Goal: Information Seeking & Learning: Understand process/instructions

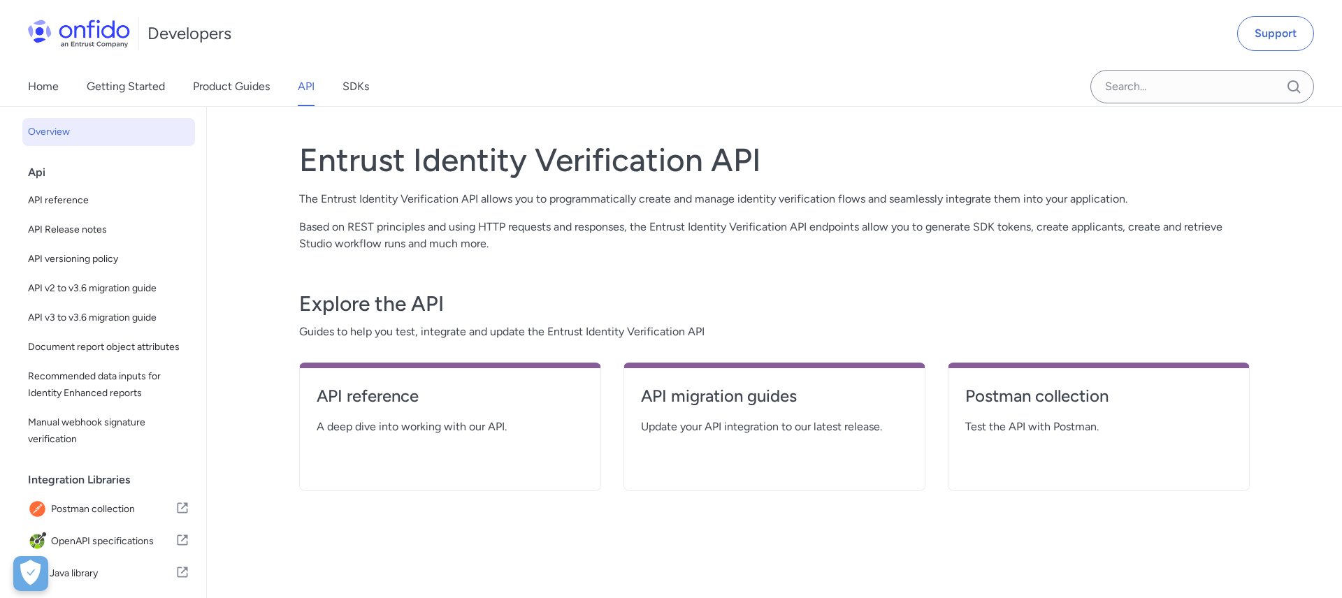
click at [402, 391] on h4 "API reference" at bounding box center [450, 396] width 267 height 22
select select "http"
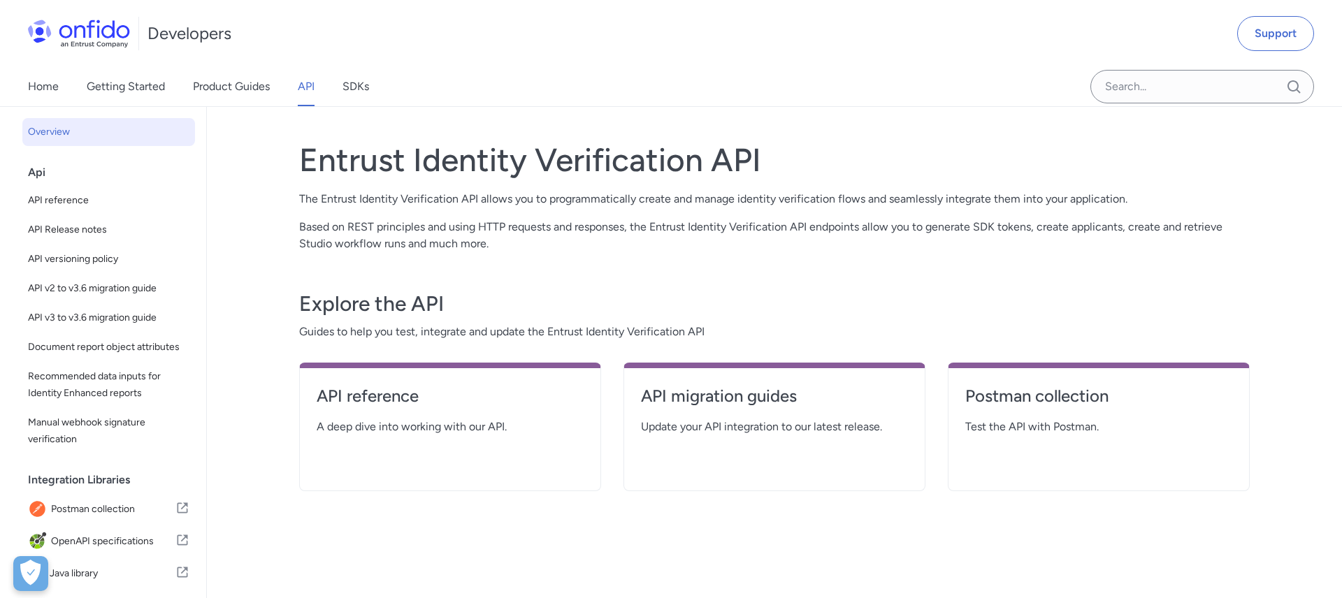
select select "http"
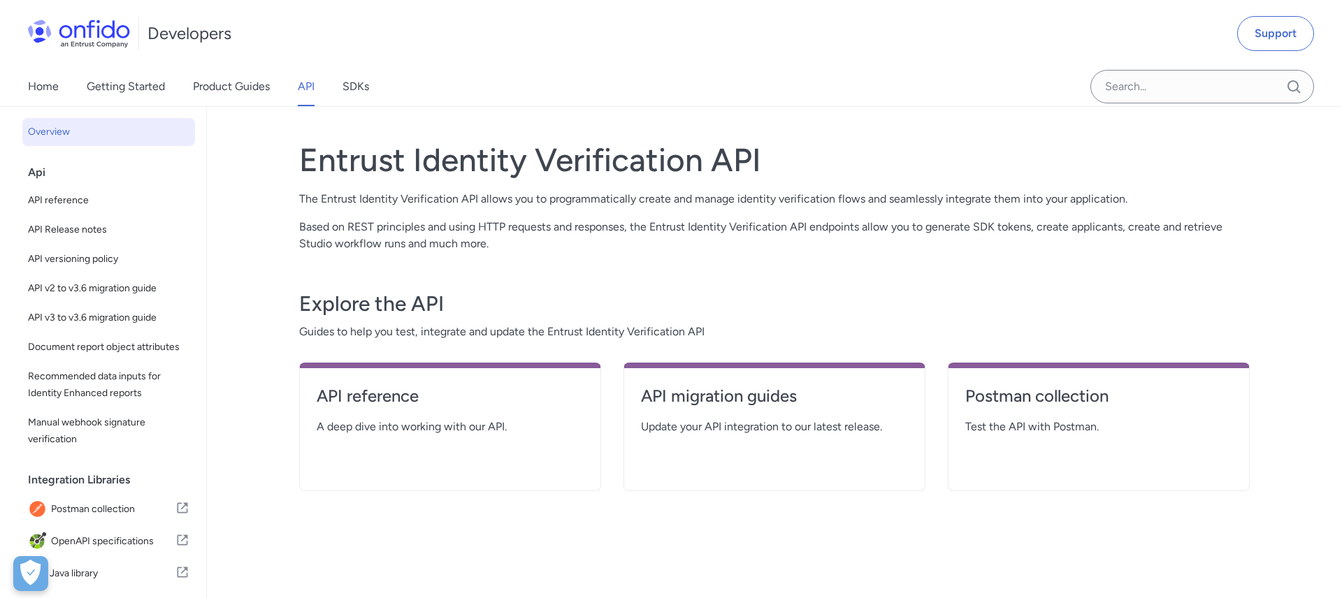
select select "http"
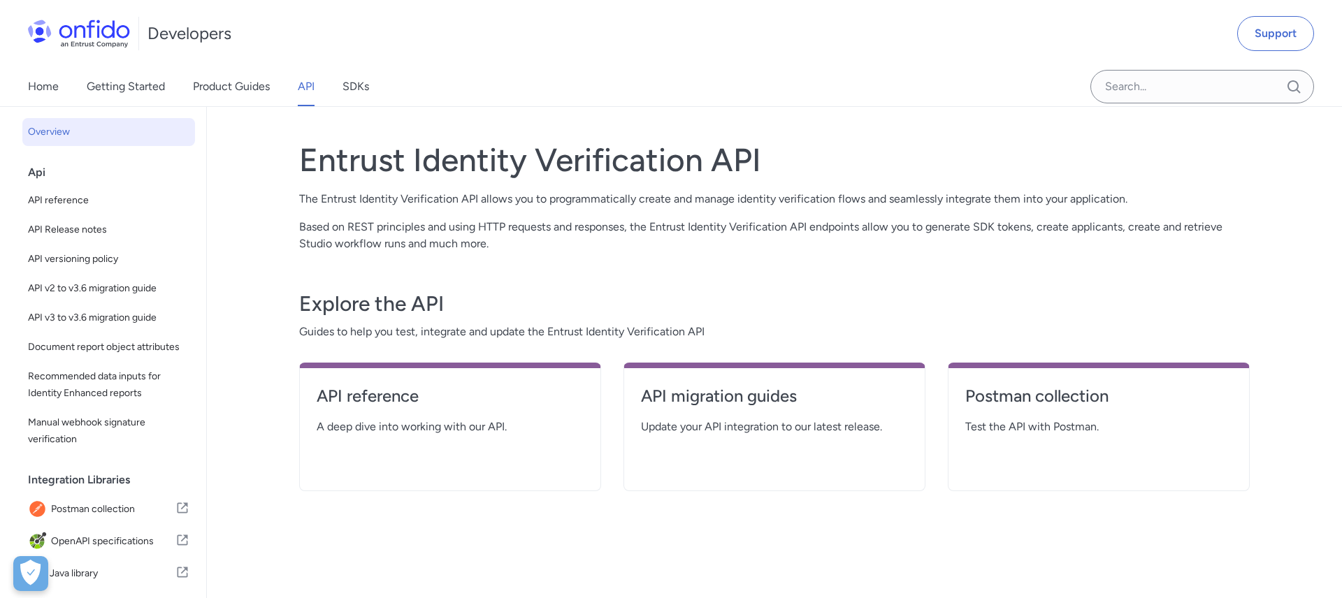
select select "http"
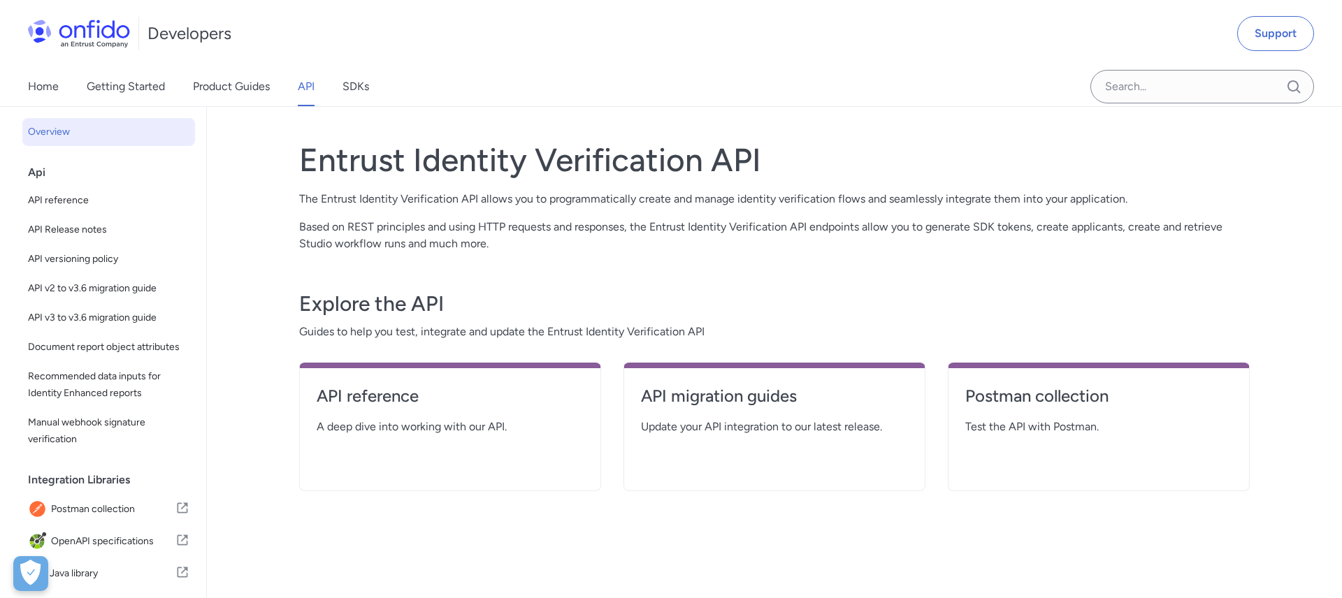
select select "http"
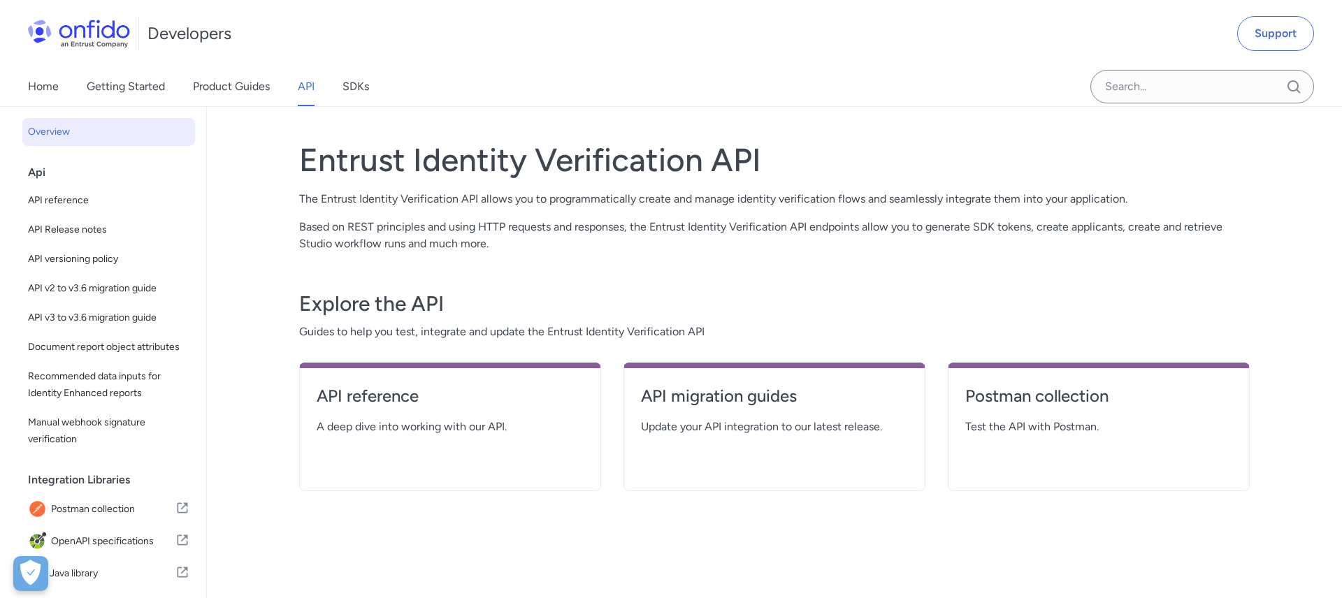
select select "http"
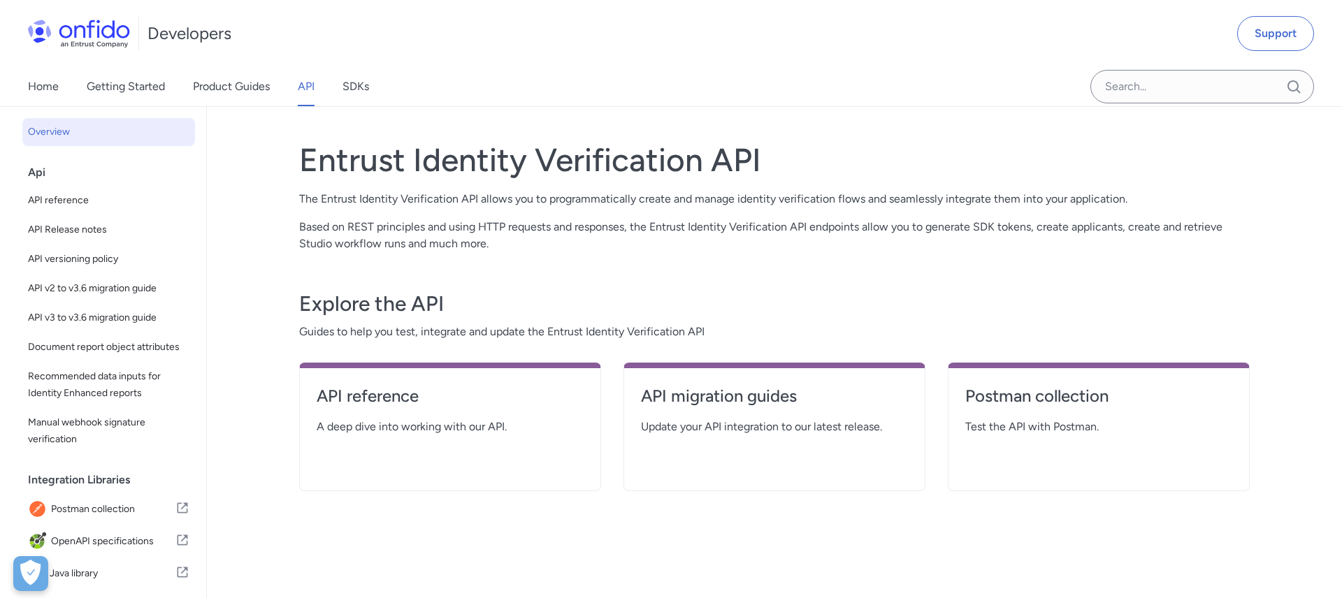
select select "http"
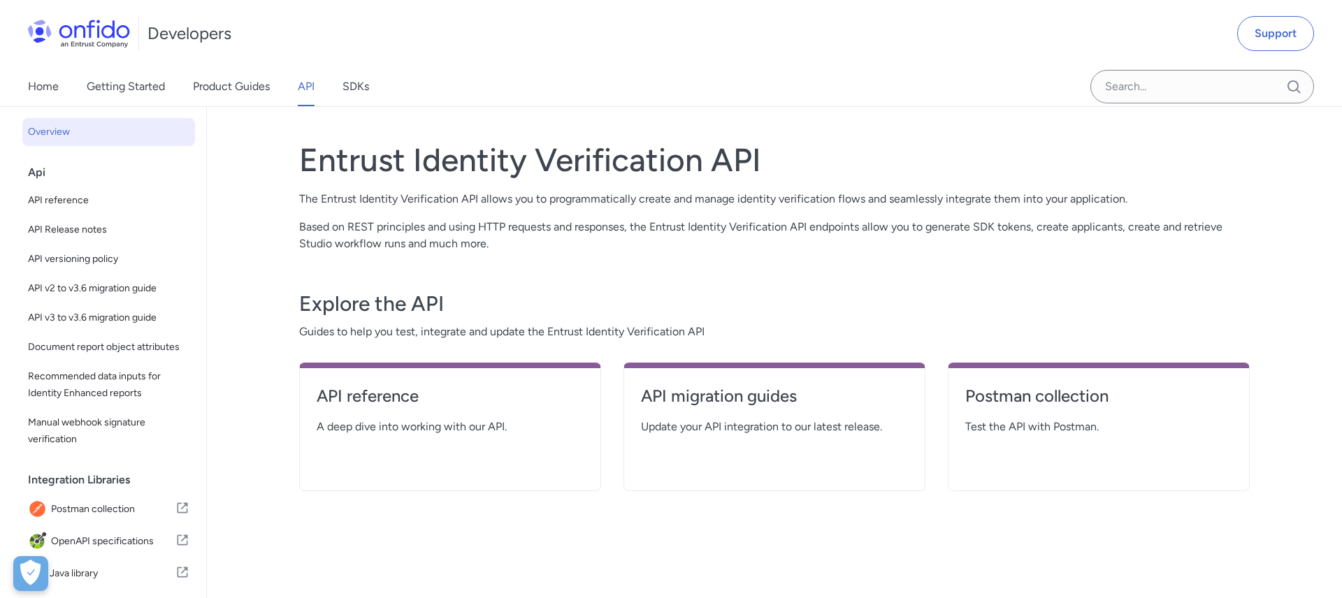
select select "http"
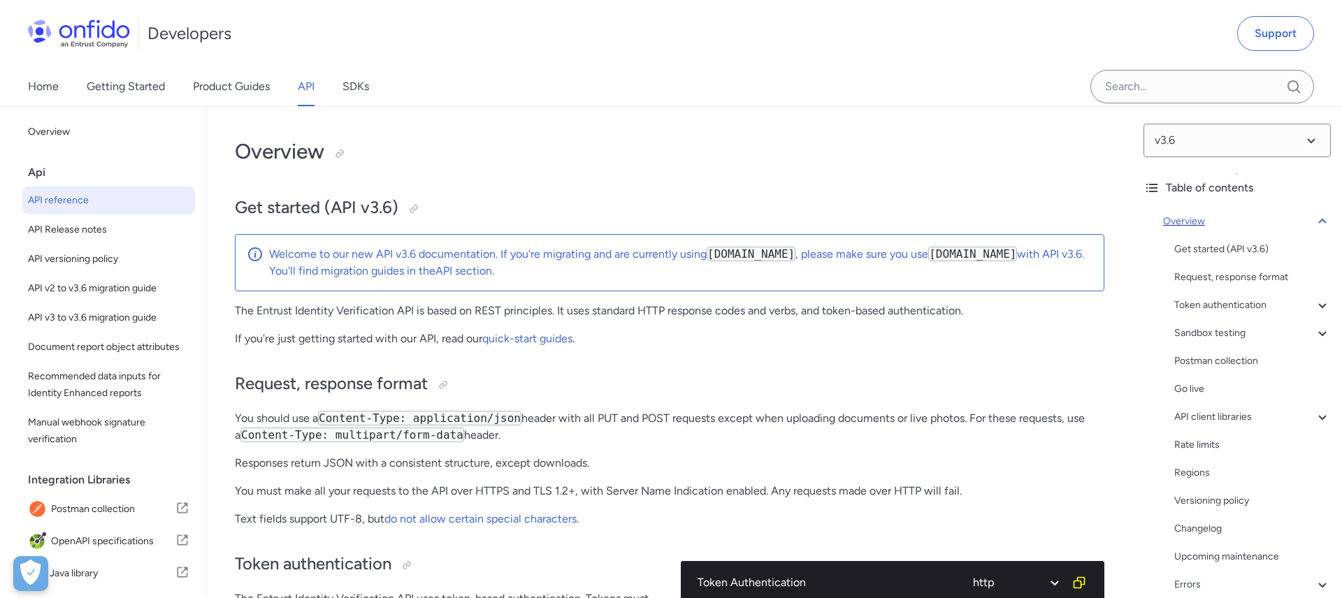
click at [1324, 220] on icon at bounding box center [1322, 221] width 17 height 17
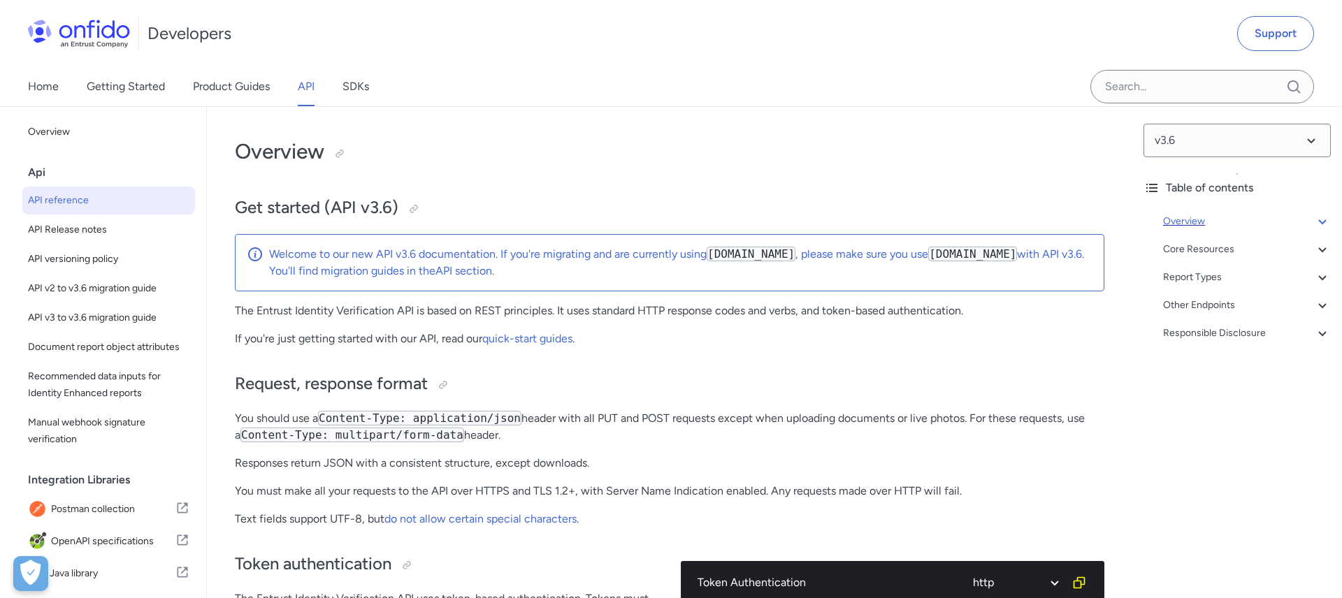
scroll to position [107, 0]
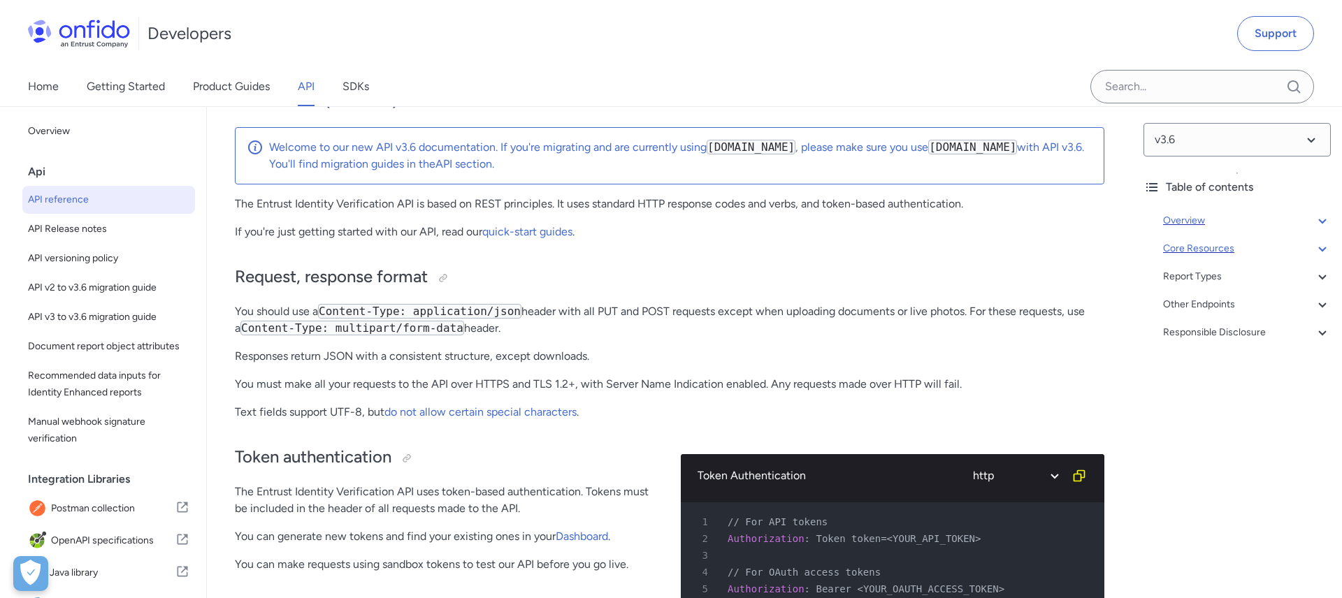
click at [1322, 247] on icon at bounding box center [1322, 248] width 17 height 17
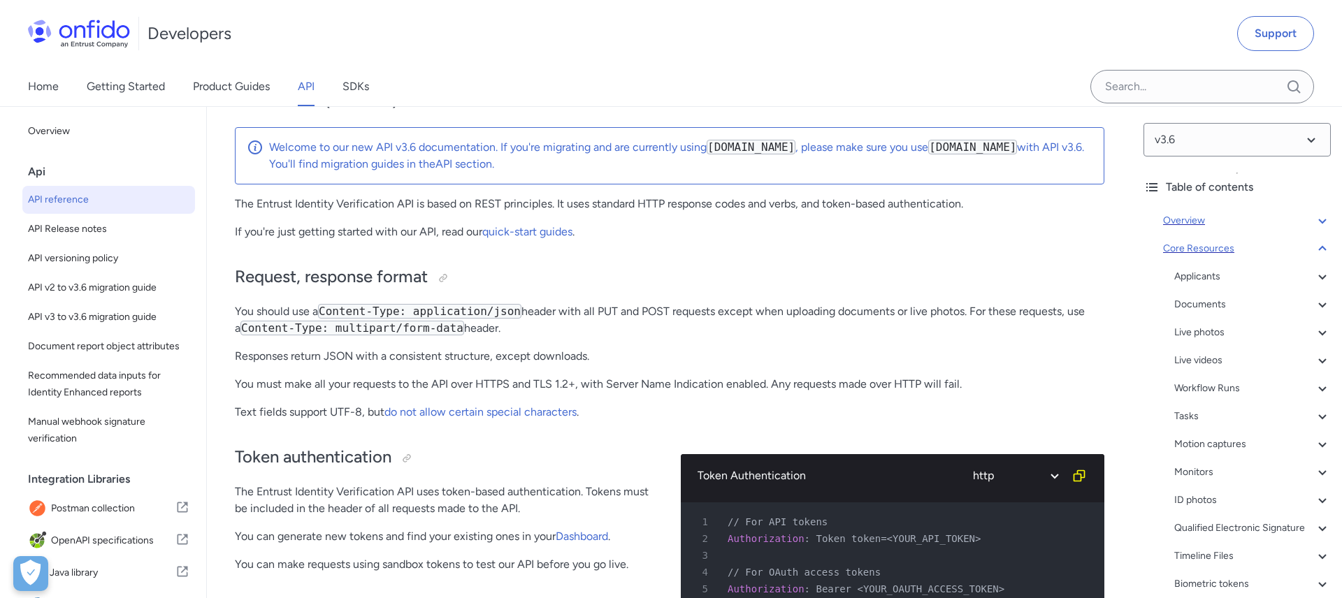
scroll to position [13659, 0]
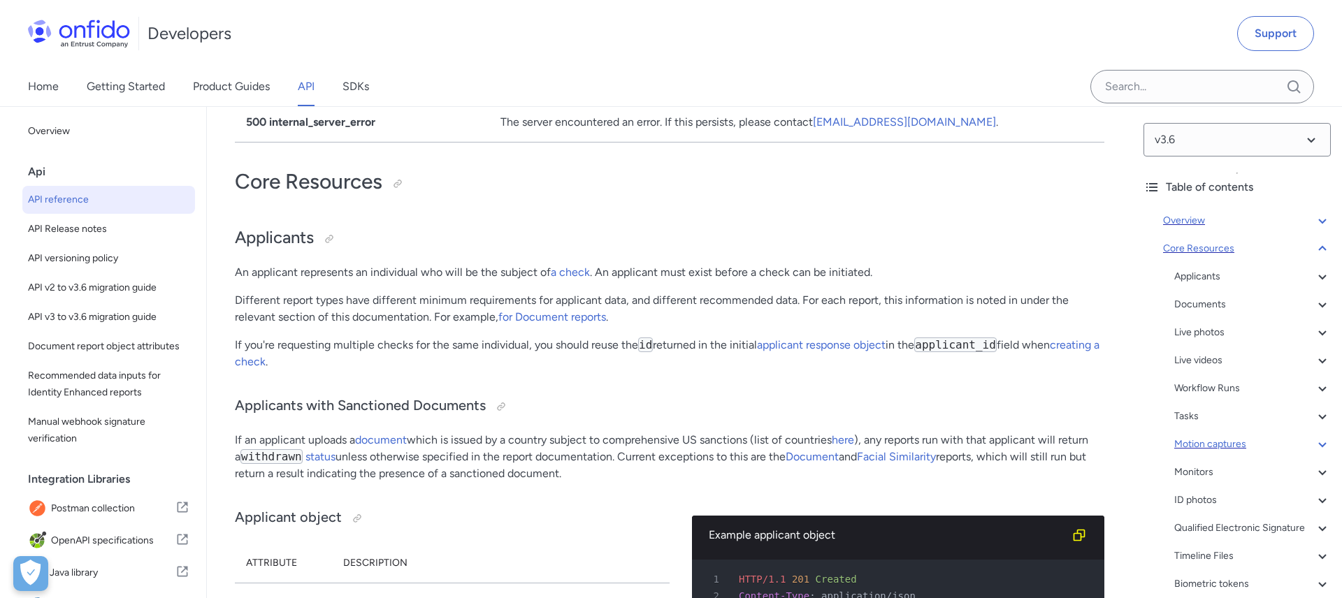
click at [1202, 447] on div "Motion captures" at bounding box center [1252, 444] width 157 height 17
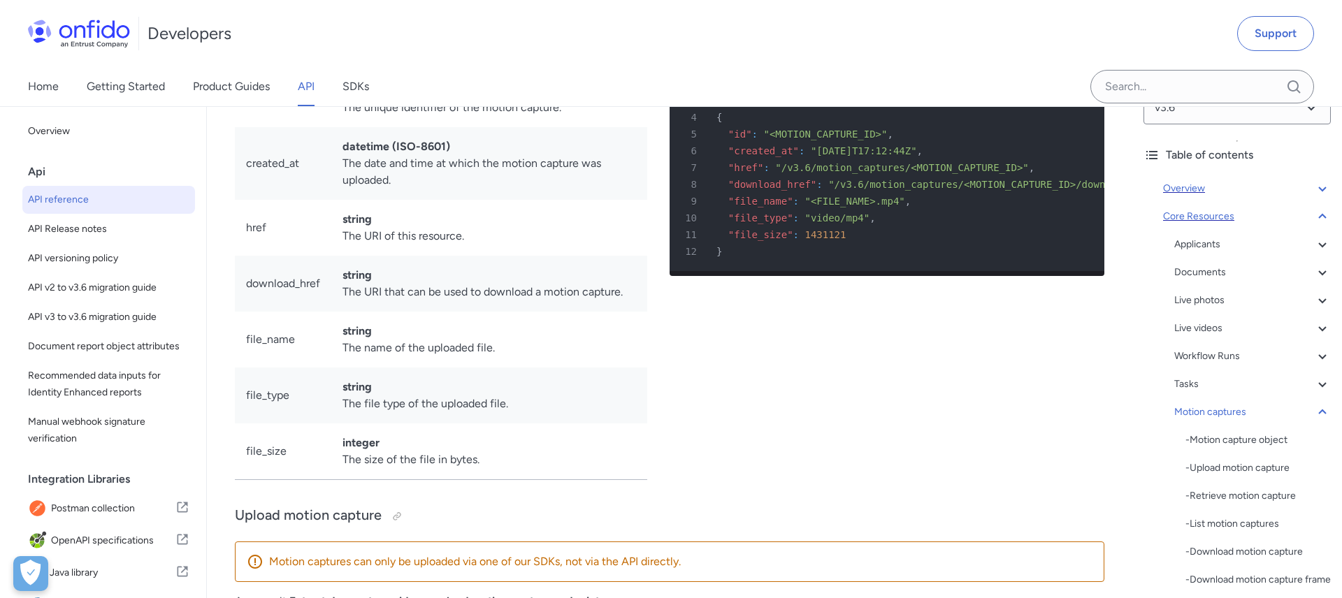
scroll to position [39, 0]
click at [1221, 467] on div "- Upload motion capture" at bounding box center [1257, 461] width 145 height 17
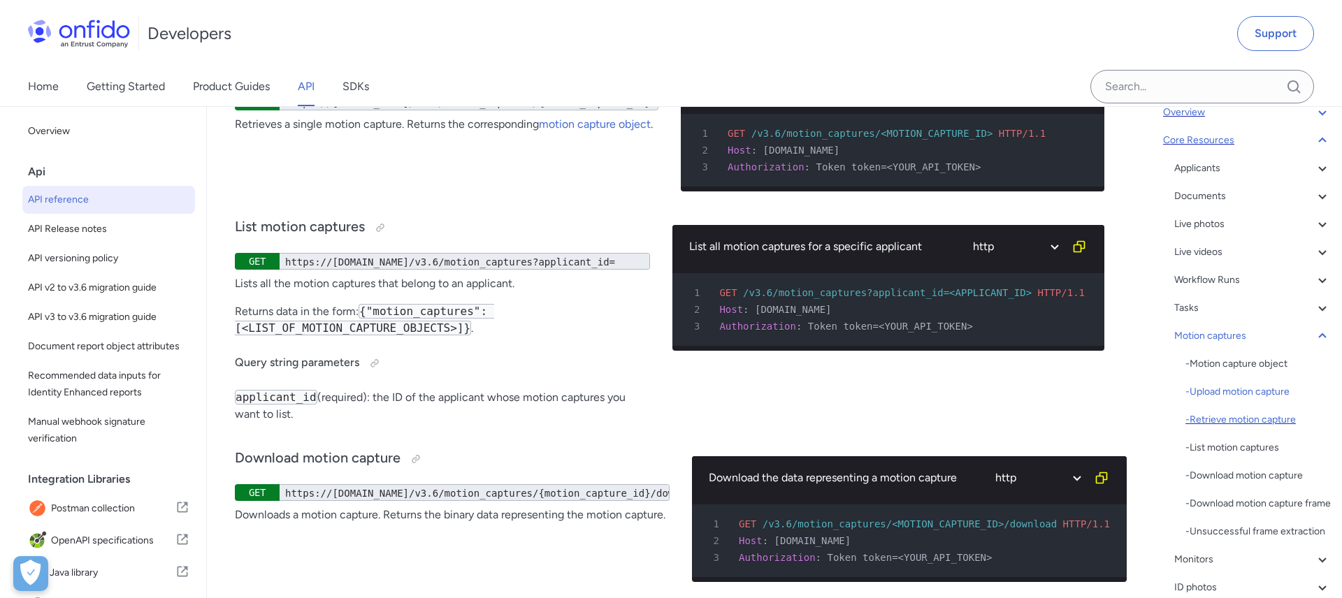
scroll to position [63, 0]
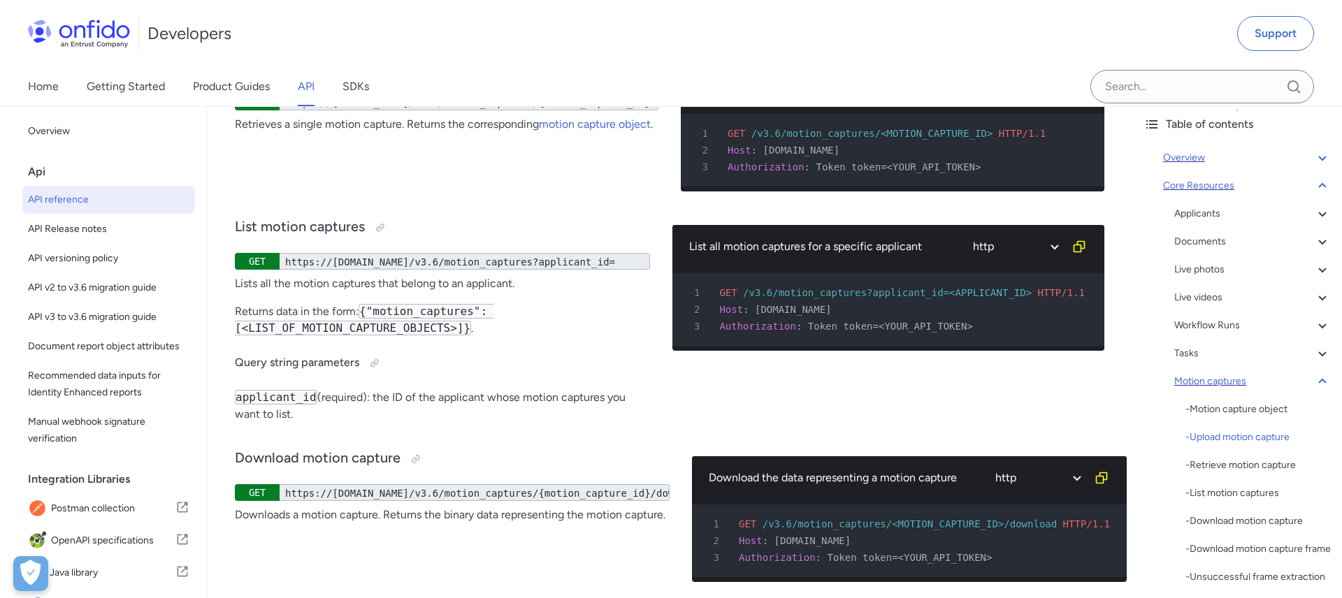
click at [1322, 380] on icon at bounding box center [1322, 381] width 8 height 5
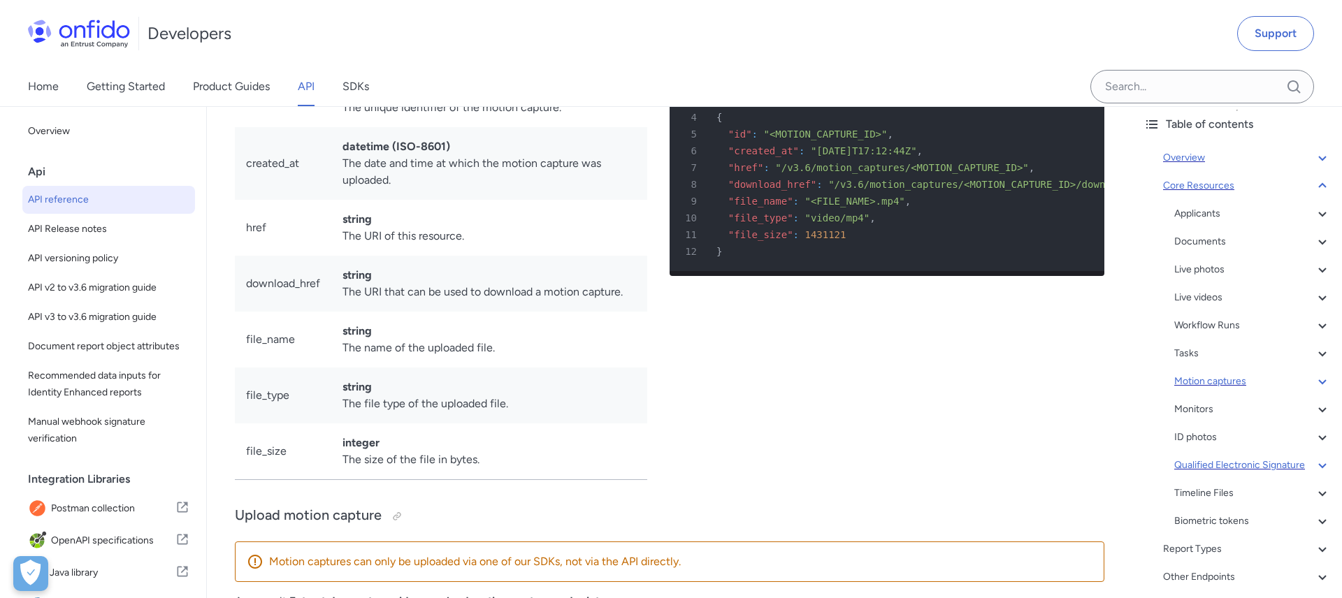
click at [1203, 467] on div "Qualified Electronic Signature" at bounding box center [1252, 465] width 157 height 17
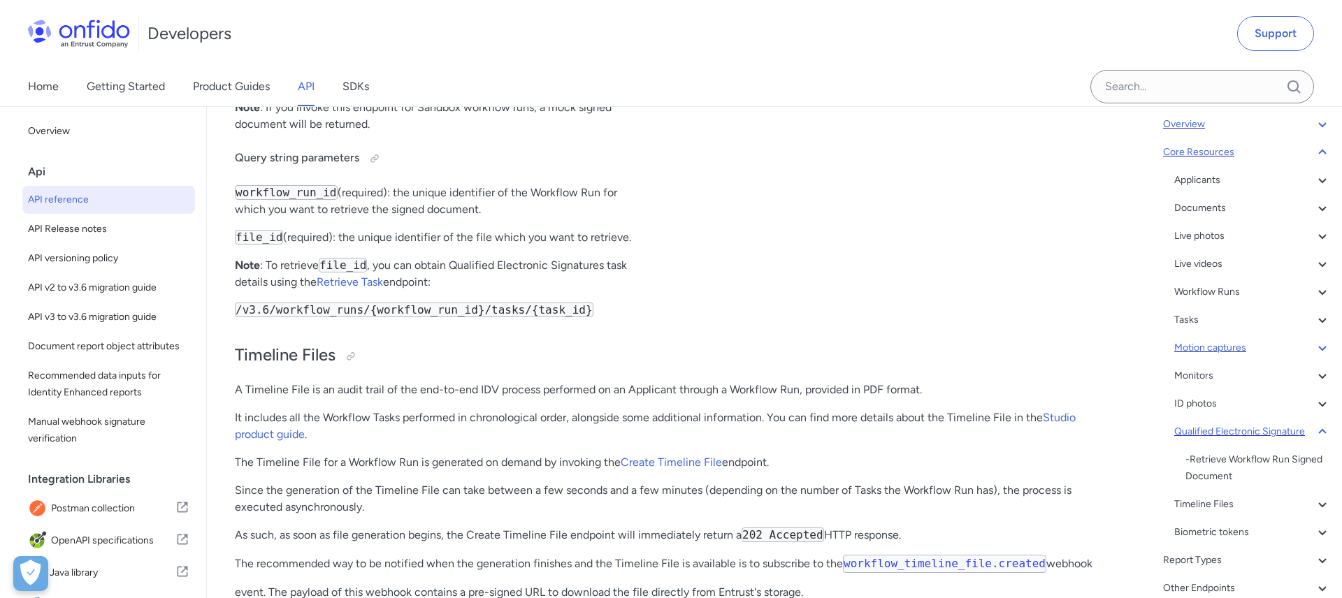
scroll to position [98, 0]
click at [1322, 432] on icon at bounding box center [1322, 430] width 17 height 17
click at [1320, 426] on icon at bounding box center [1322, 430] width 17 height 17
click at [1213, 501] on div "Timeline Files" at bounding box center [1252, 503] width 157 height 17
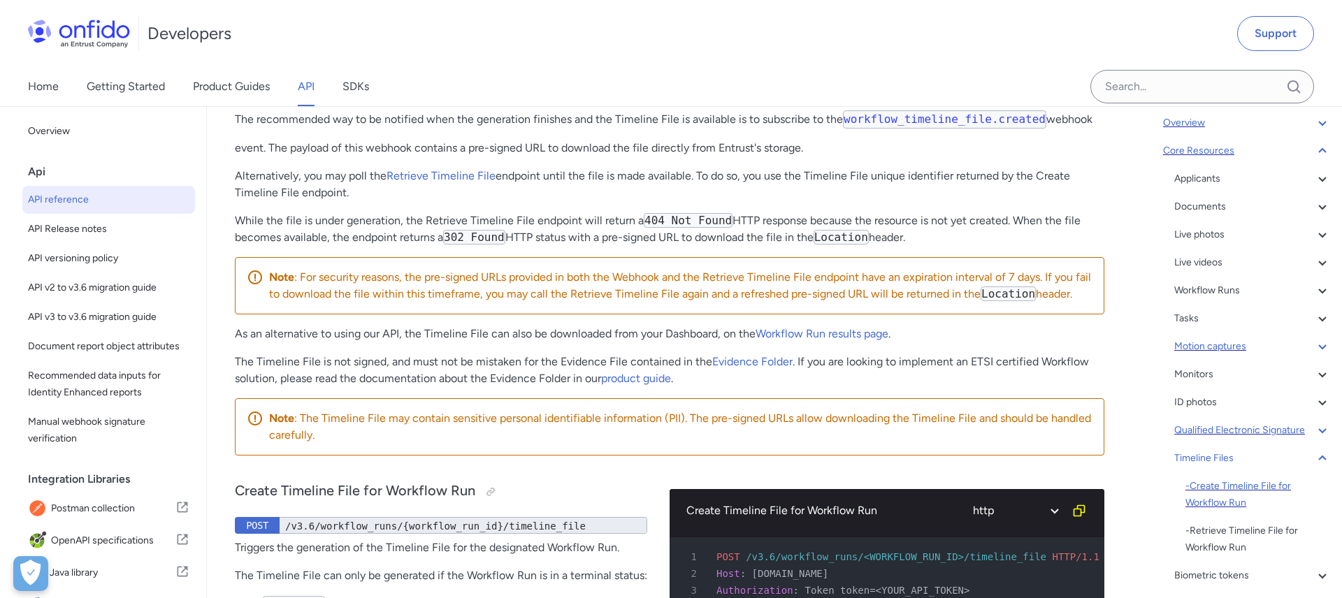
scroll to position [114, 0]
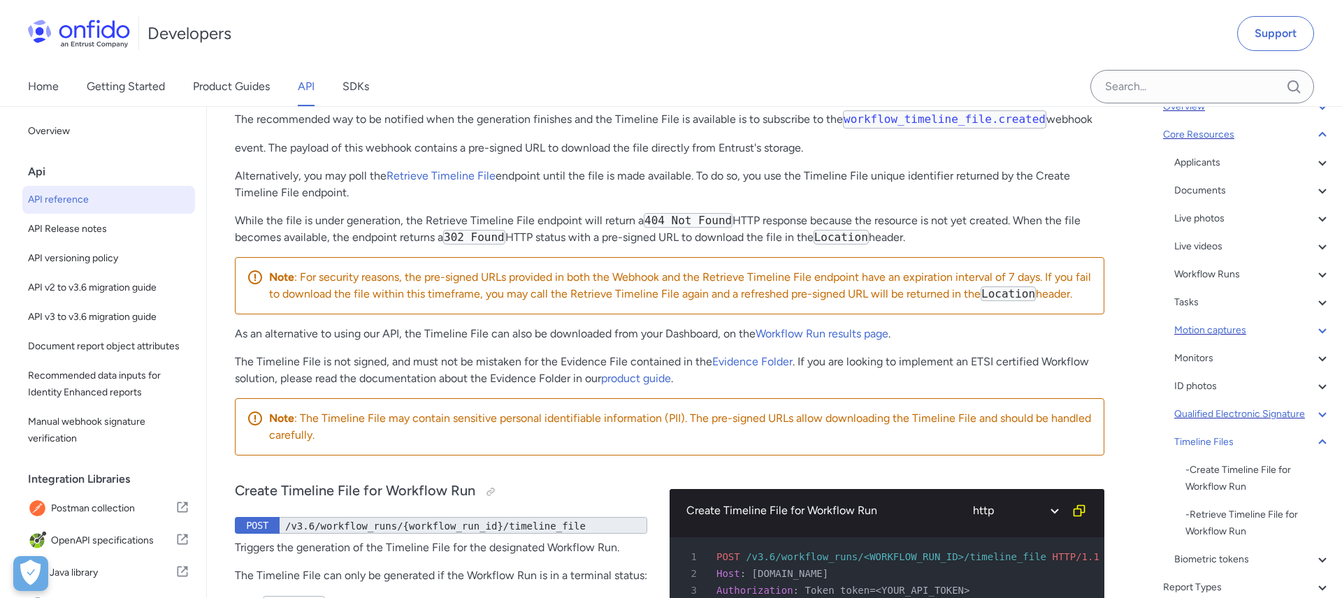
click at [1327, 414] on icon at bounding box center [1322, 414] width 17 height 17
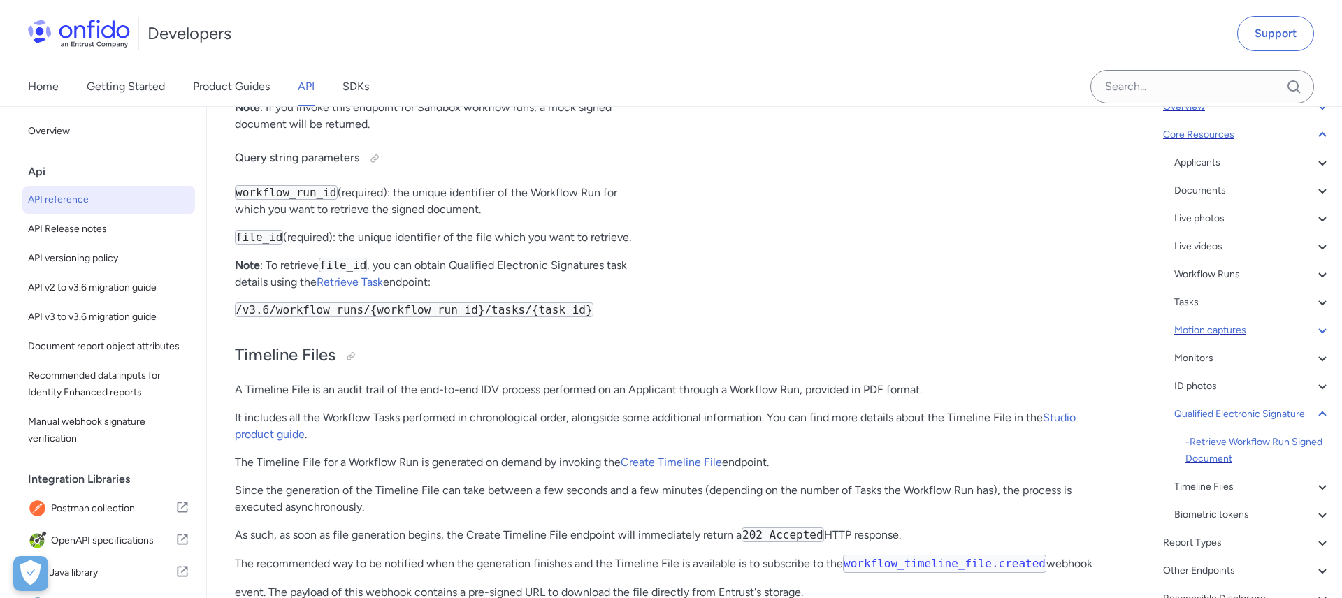
click at [1290, 445] on div "- Retrieve Workflow Run Signed Document" at bounding box center [1257, 451] width 145 height 34
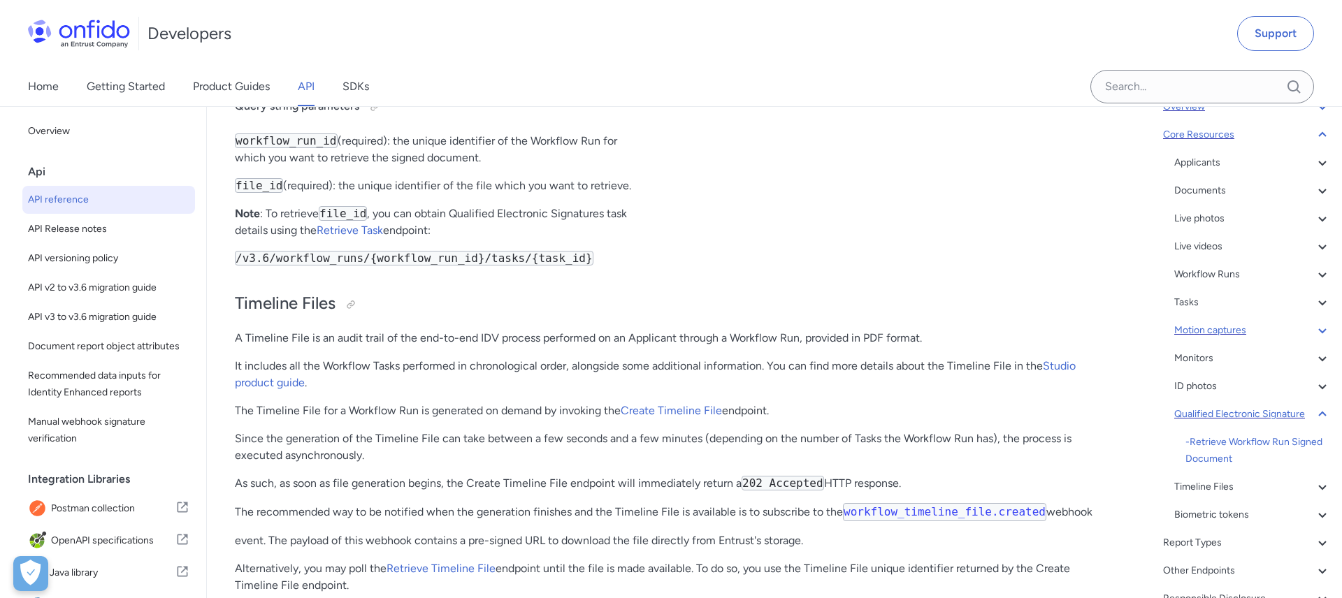
click at [1201, 491] on div "Timeline Files" at bounding box center [1252, 487] width 157 height 17
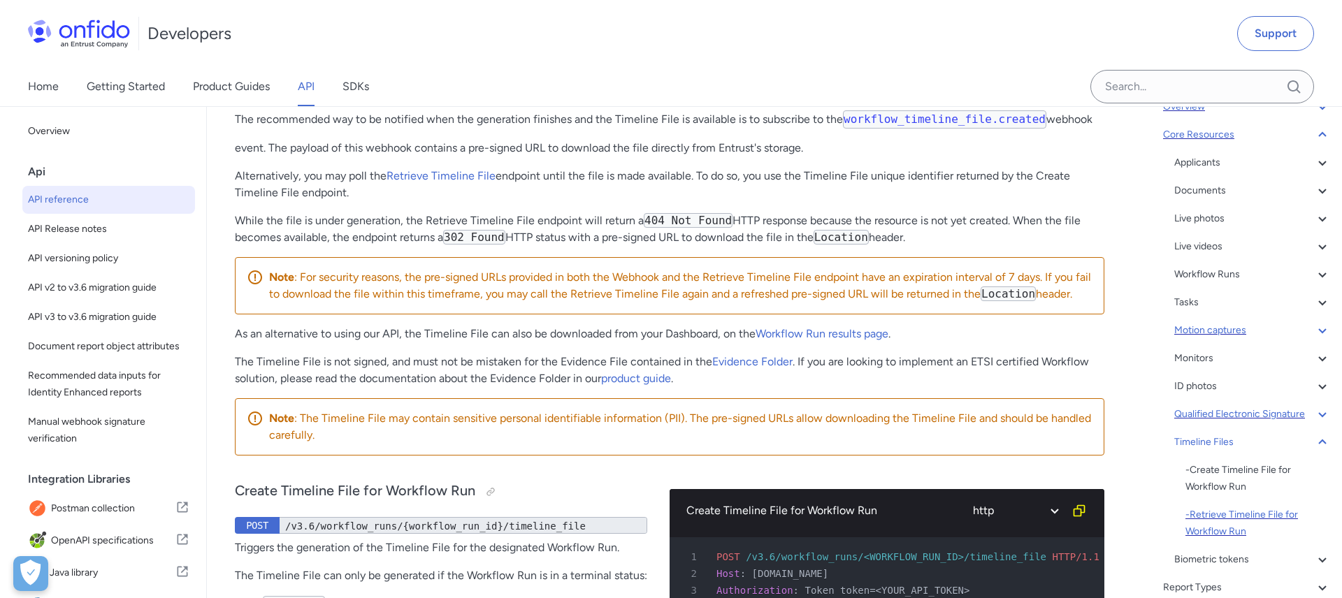
click at [1214, 522] on div "- Retrieve Timeline File for Workflow Run" at bounding box center [1257, 524] width 145 height 34
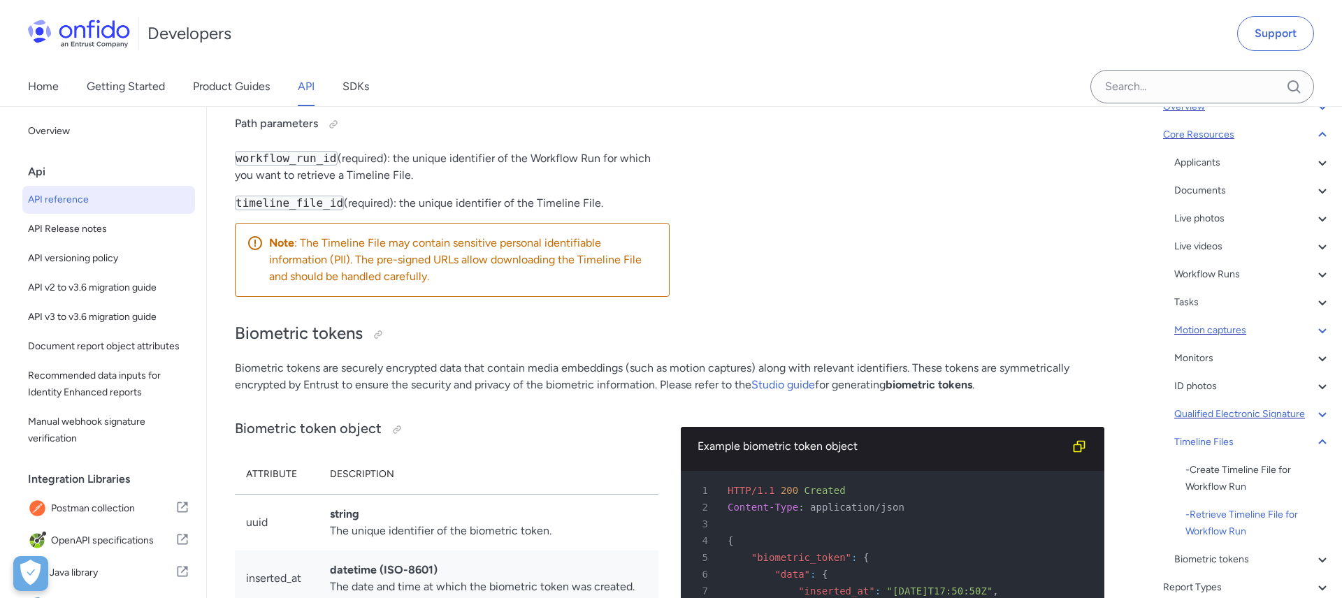
click at [1196, 245] on div "Live videos" at bounding box center [1252, 246] width 157 height 17
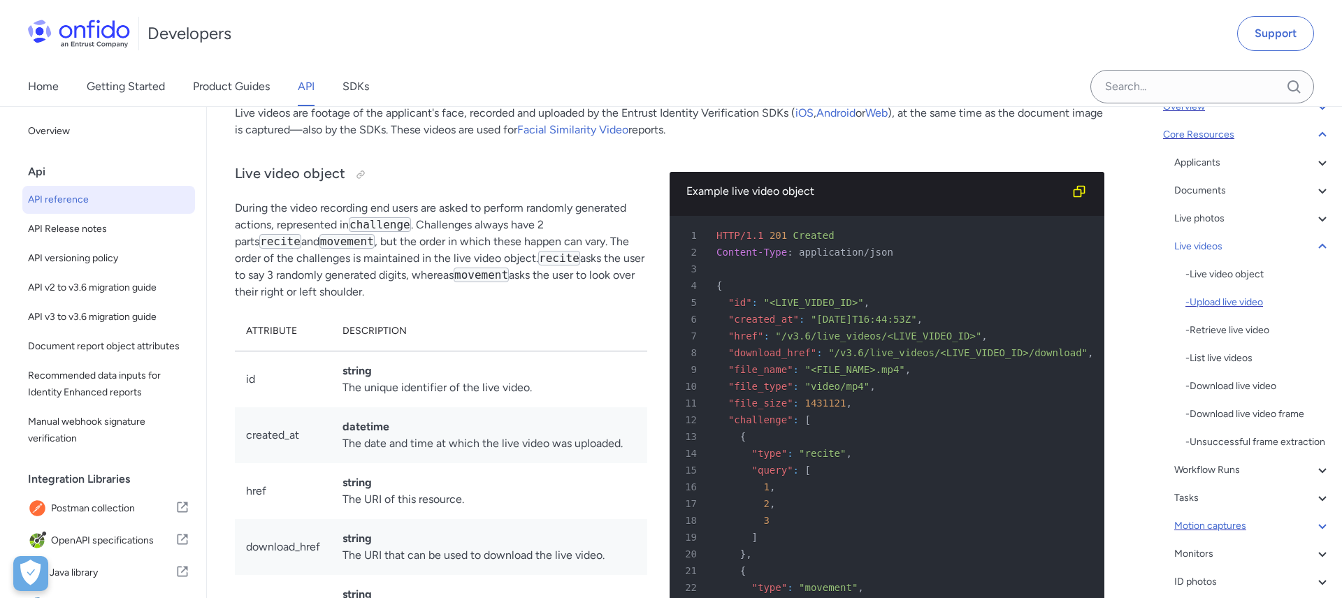
click at [1236, 298] on div "- Upload live video" at bounding box center [1257, 302] width 145 height 17
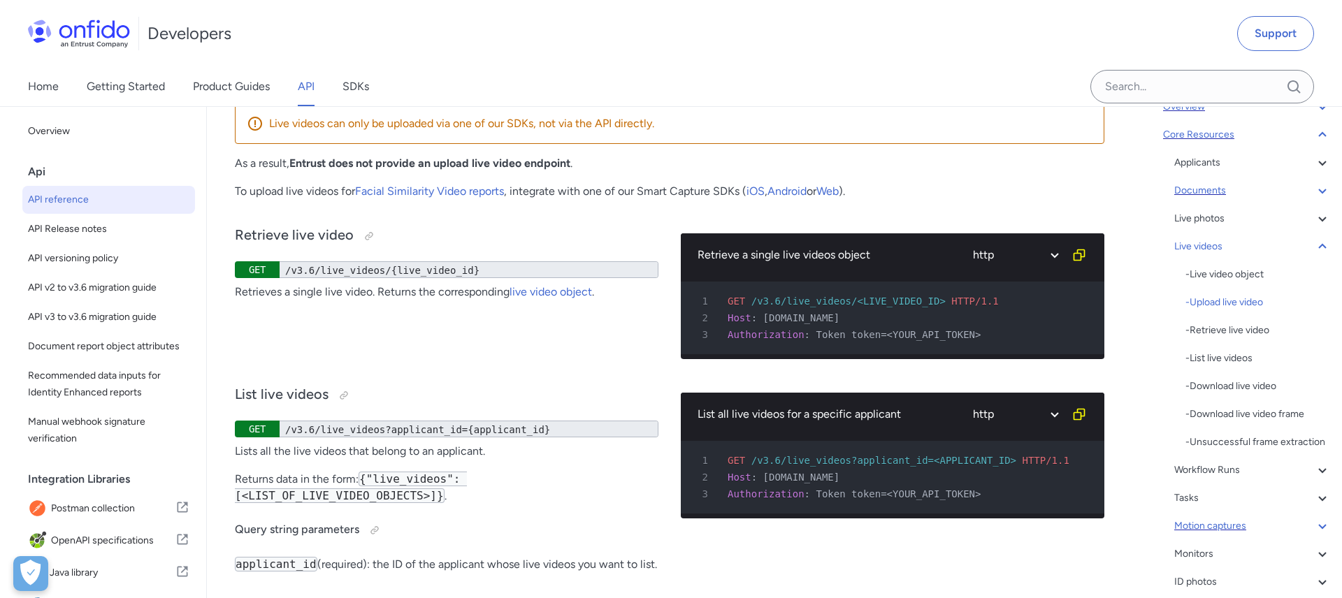
click at [1222, 190] on div "Documents" at bounding box center [1252, 190] width 157 height 17
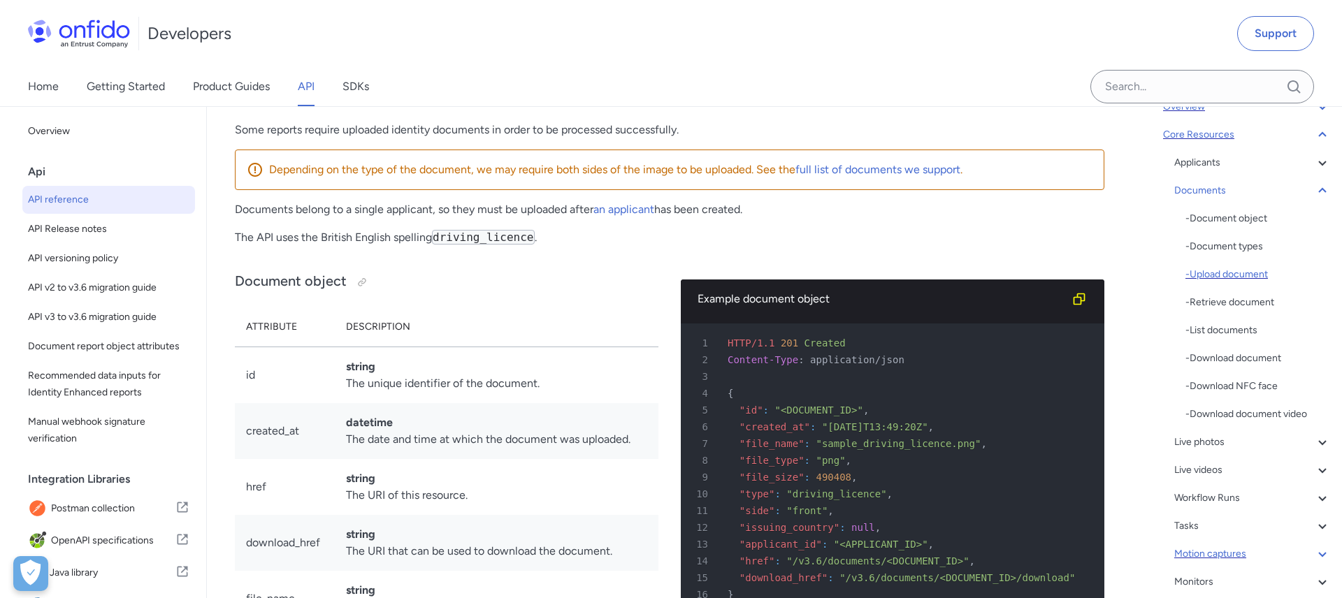
click at [1223, 274] on div "- Upload document" at bounding box center [1257, 274] width 145 height 17
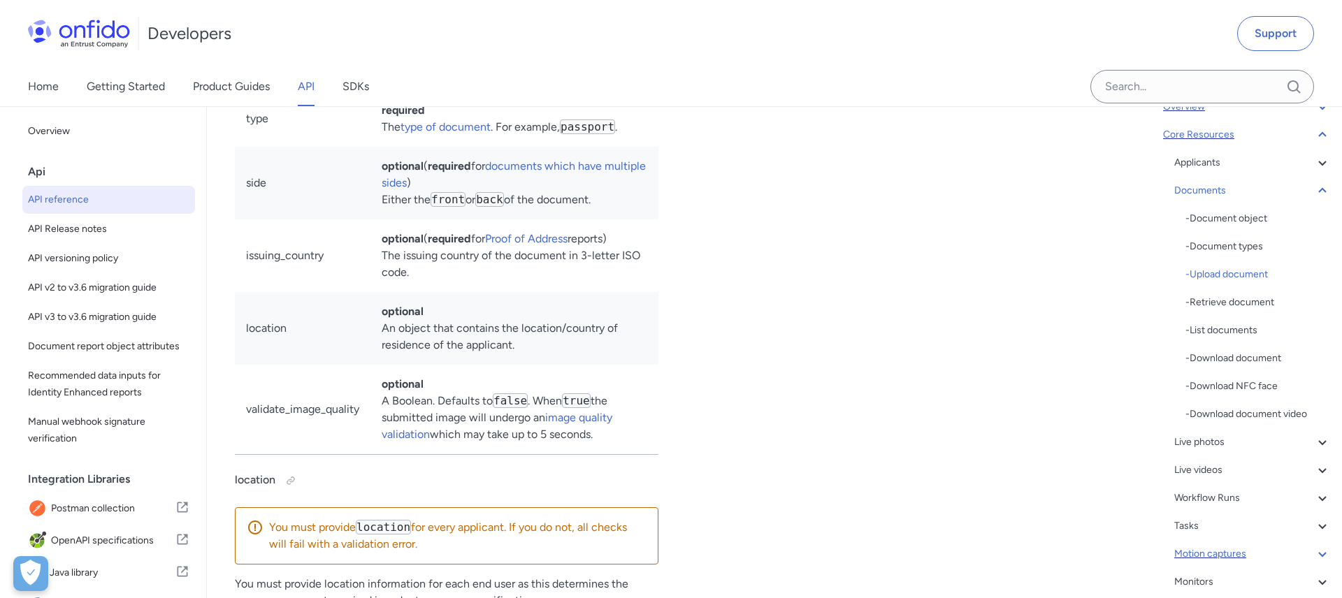
scroll to position [23406, 0]
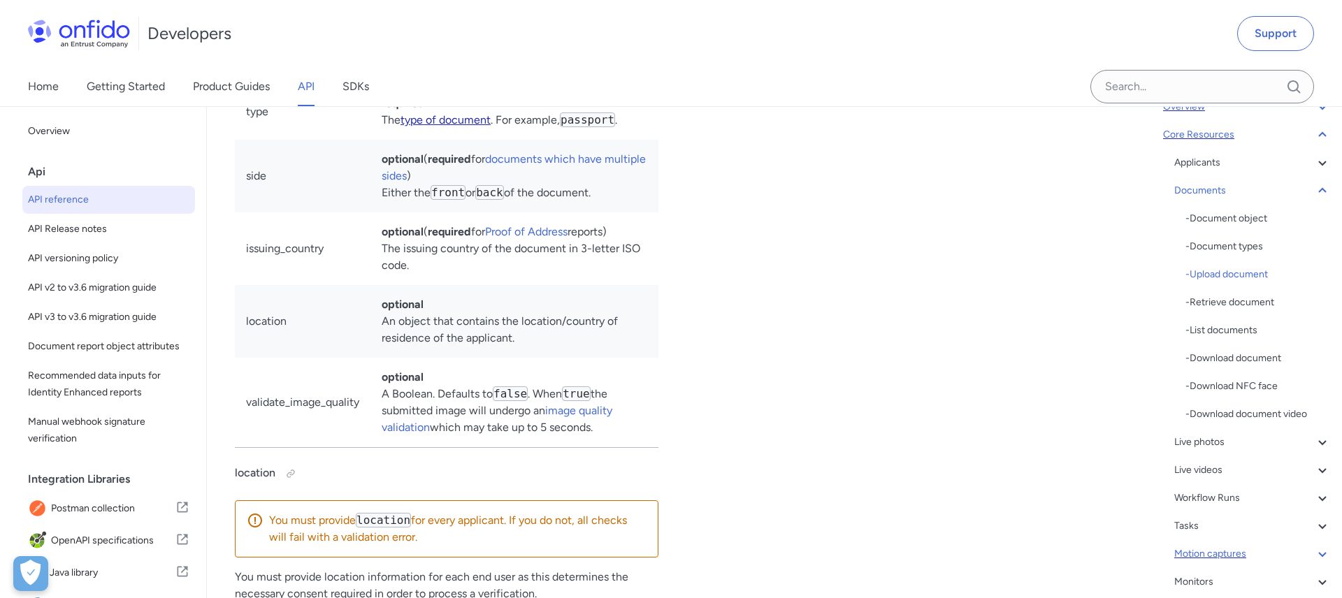
click at [452, 127] on link "type of document" at bounding box center [446, 119] width 90 height 13
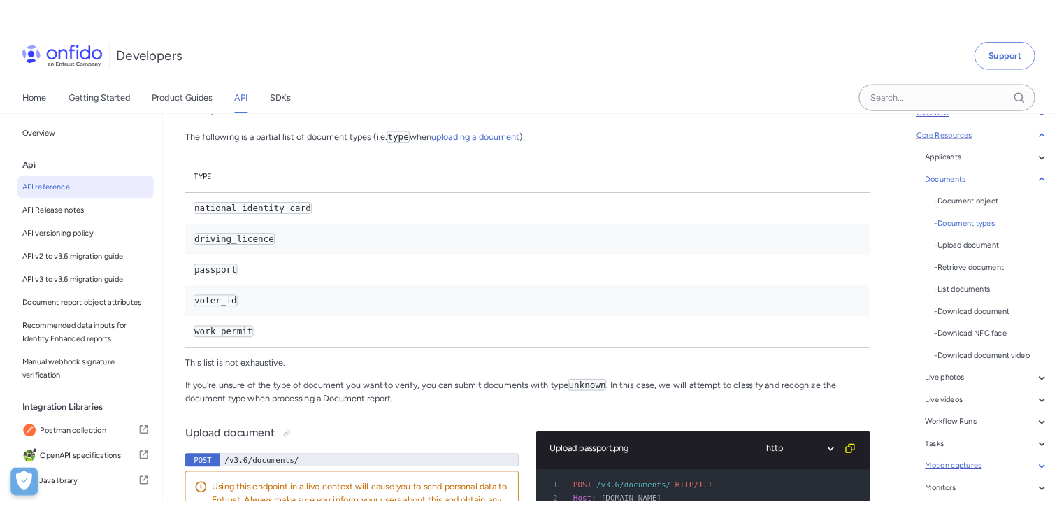
scroll to position [114, 0]
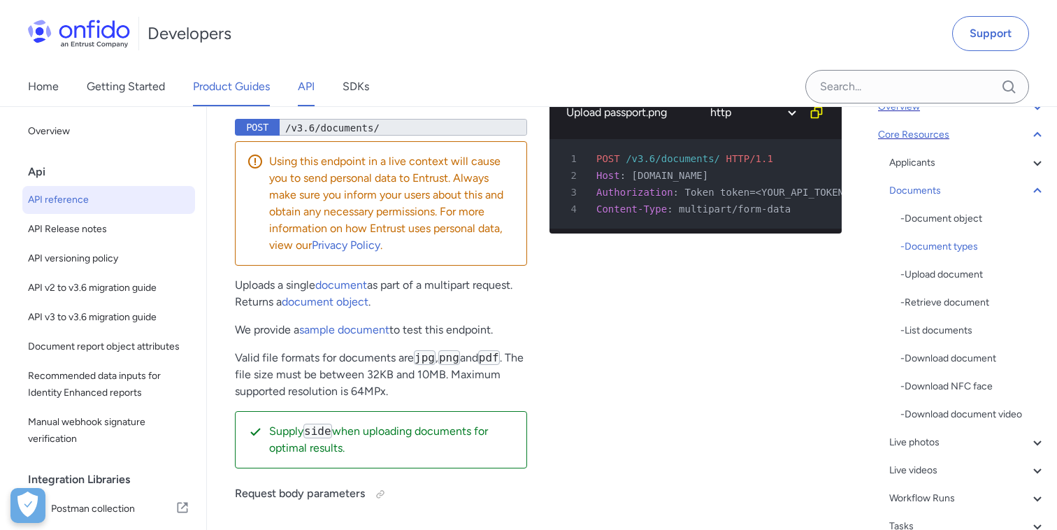
click at [220, 89] on link "Product Guides" at bounding box center [231, 86] width 77 height 39
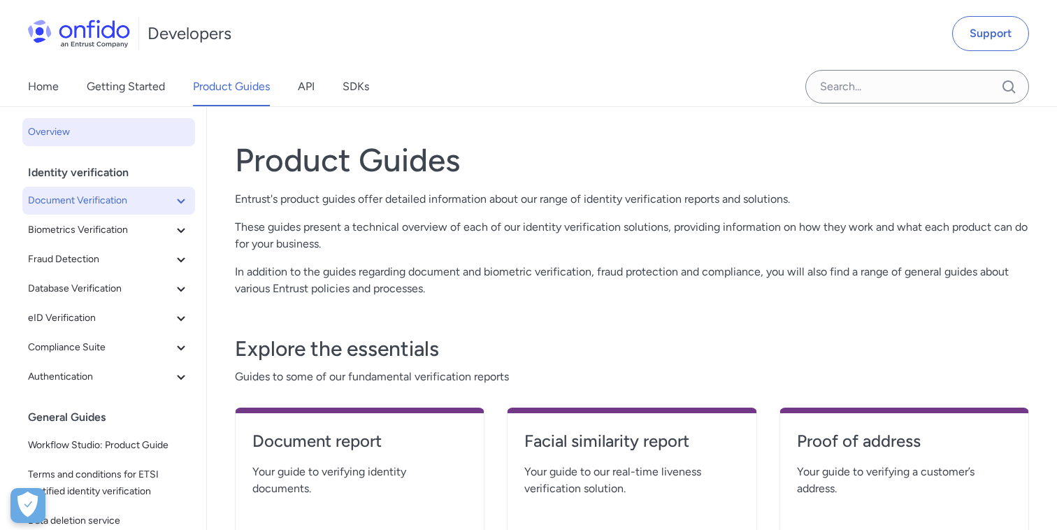
click at [181, 201] on icon at bounding box center [181, 200] width 17 height 17
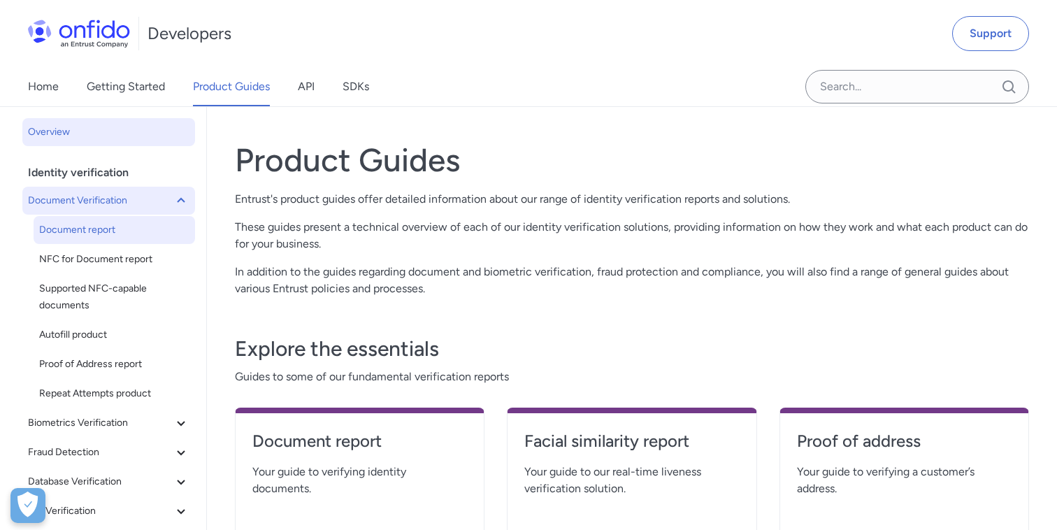
click at [129, 233] on span "Document report" at bounding box center [114, 230] width 150 height 17
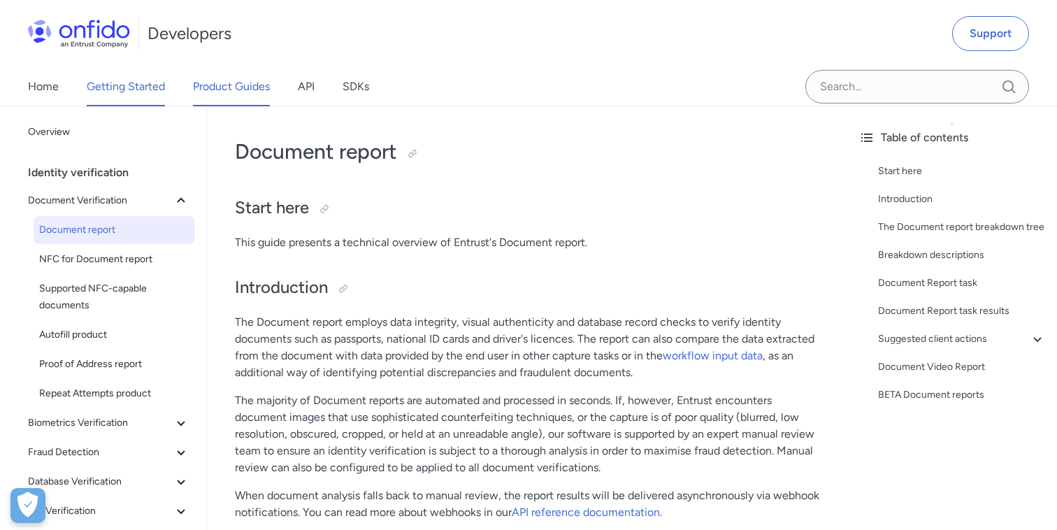
click at [111, 95] on link "Getting Started" at bounding box center [126, 86] width 78 height 39
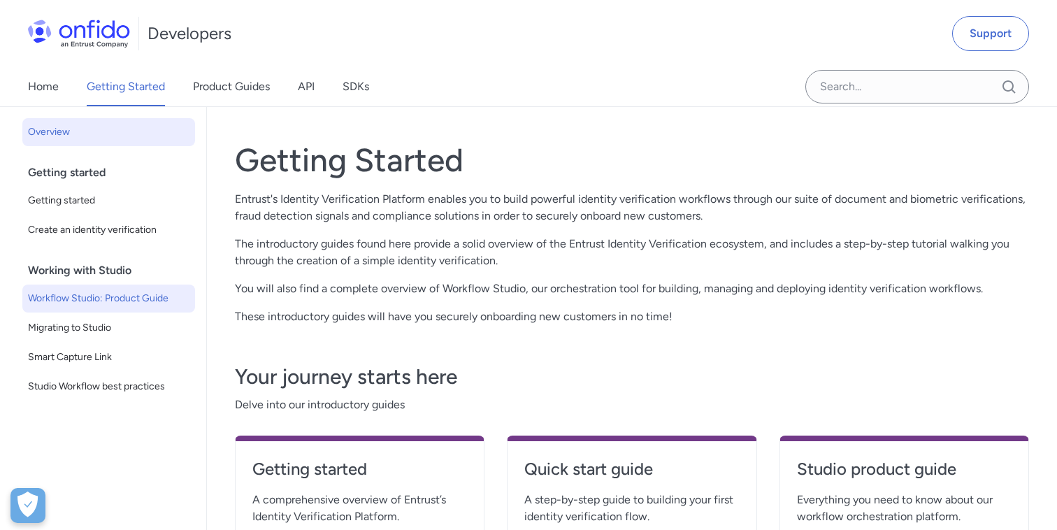
click at [101, 290] on span "Workflow Studio: Product Guide" at bounding box center [108, 298] width 161 height 17
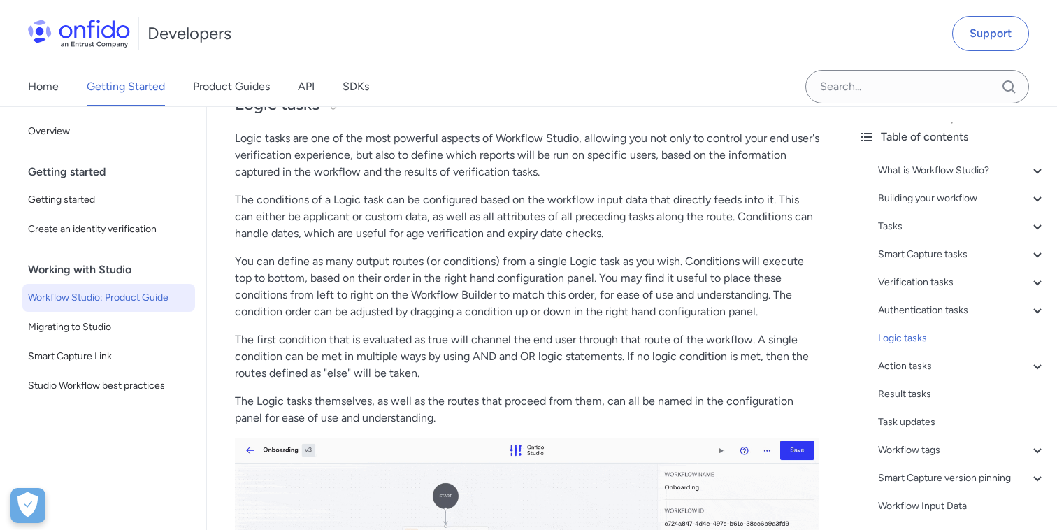
scroll to position [1563, 0]
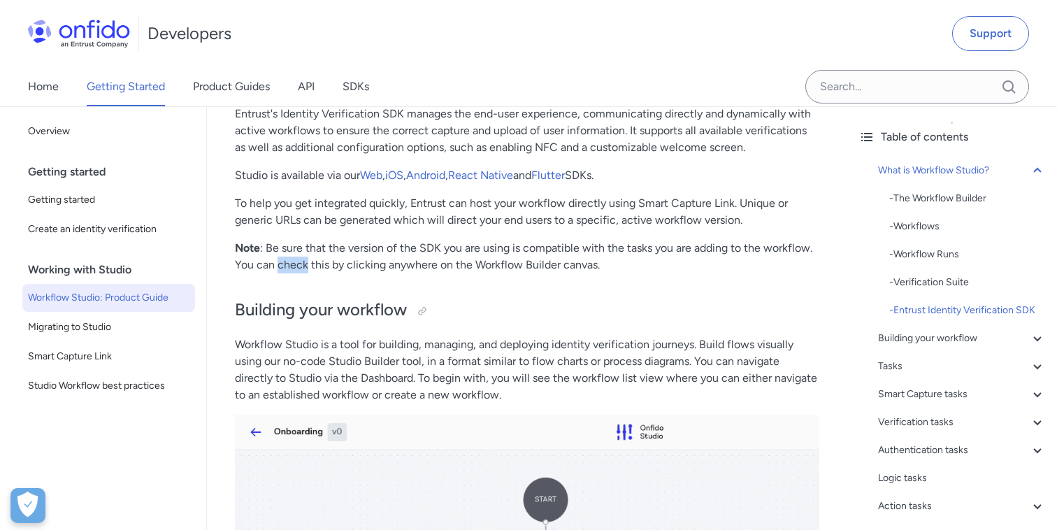
click at [515, 240] on p "Note : Be sure that the version of the SDK you are using is compatible with the…" at bounding box center [527, 257] width 584 height 34
